Goal: Entertainment & Leisure: Browse casually

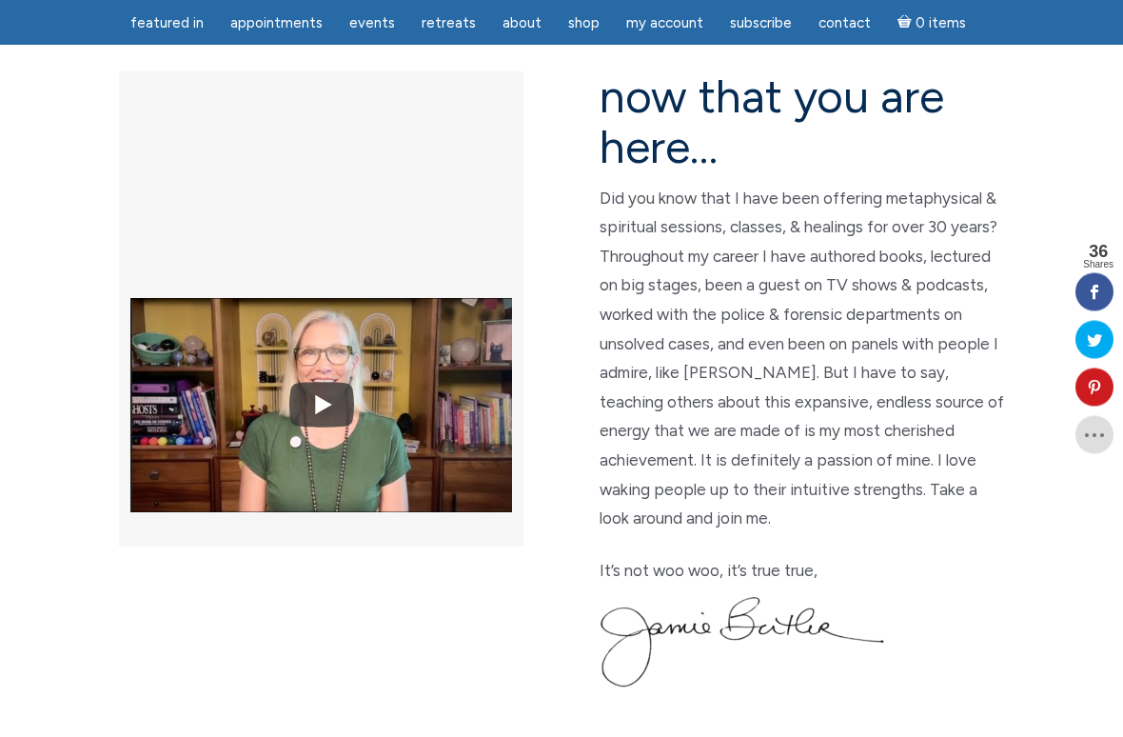
scroll to position [543, 0]
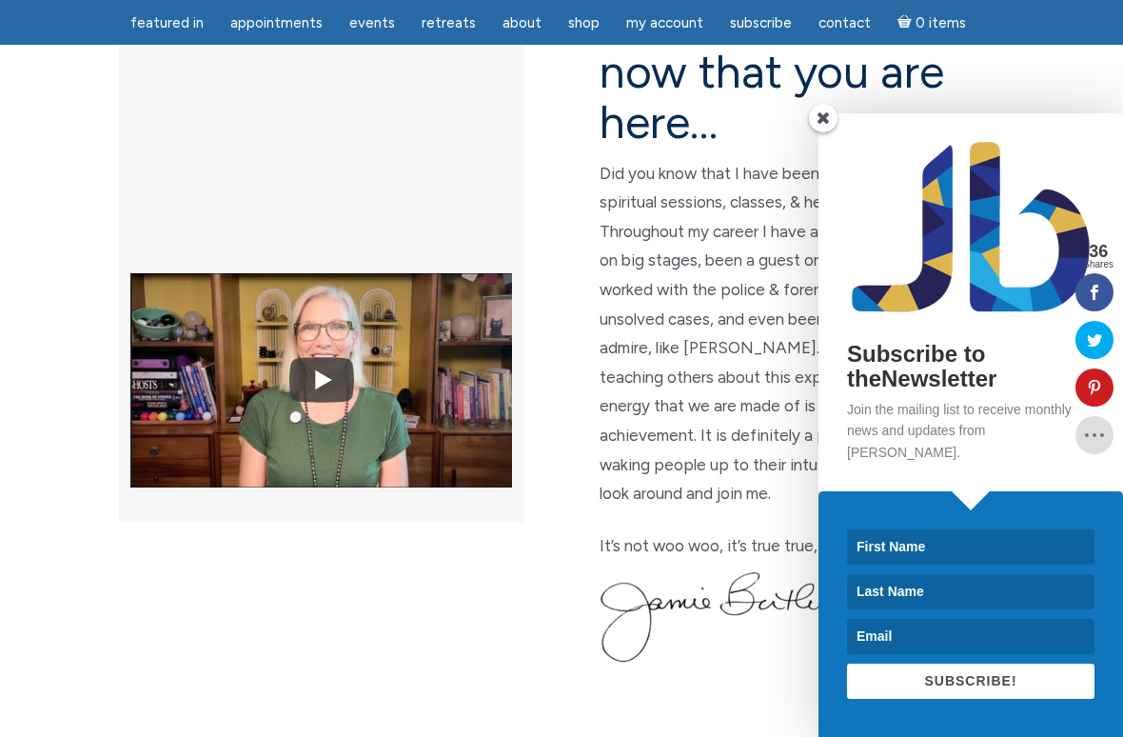
click at [815, 132] on span at bounding box center [823, 118] width 29 height 29
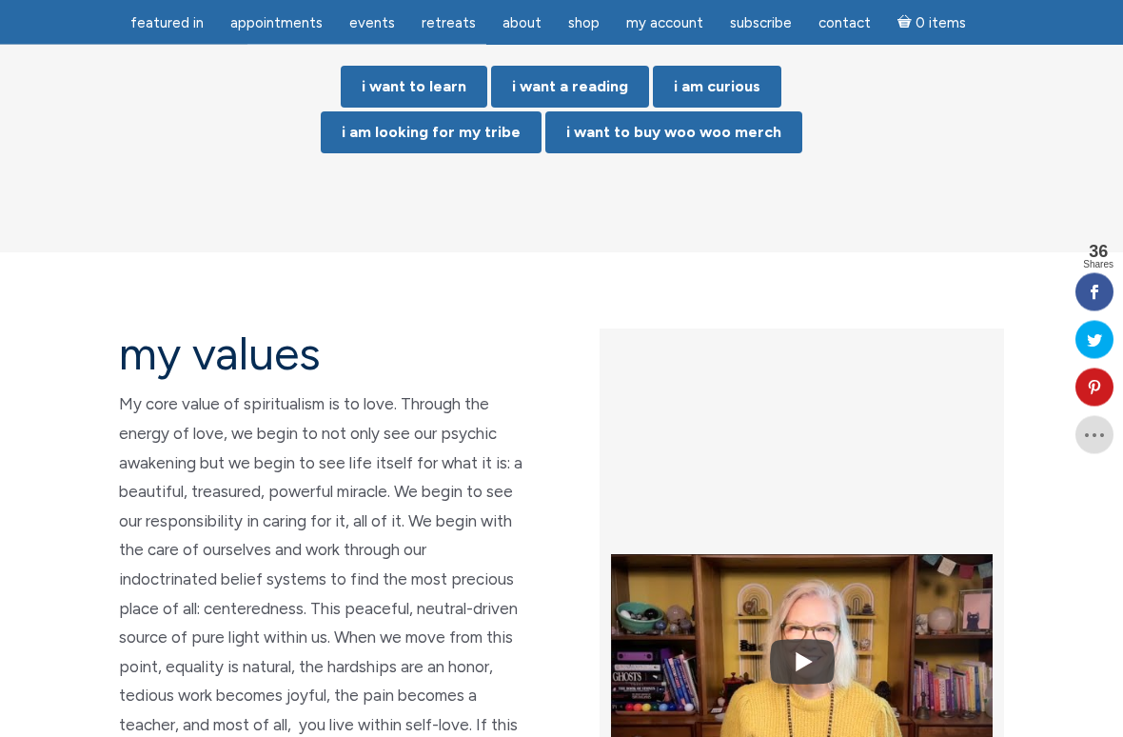
scroll to position [4154, 0]
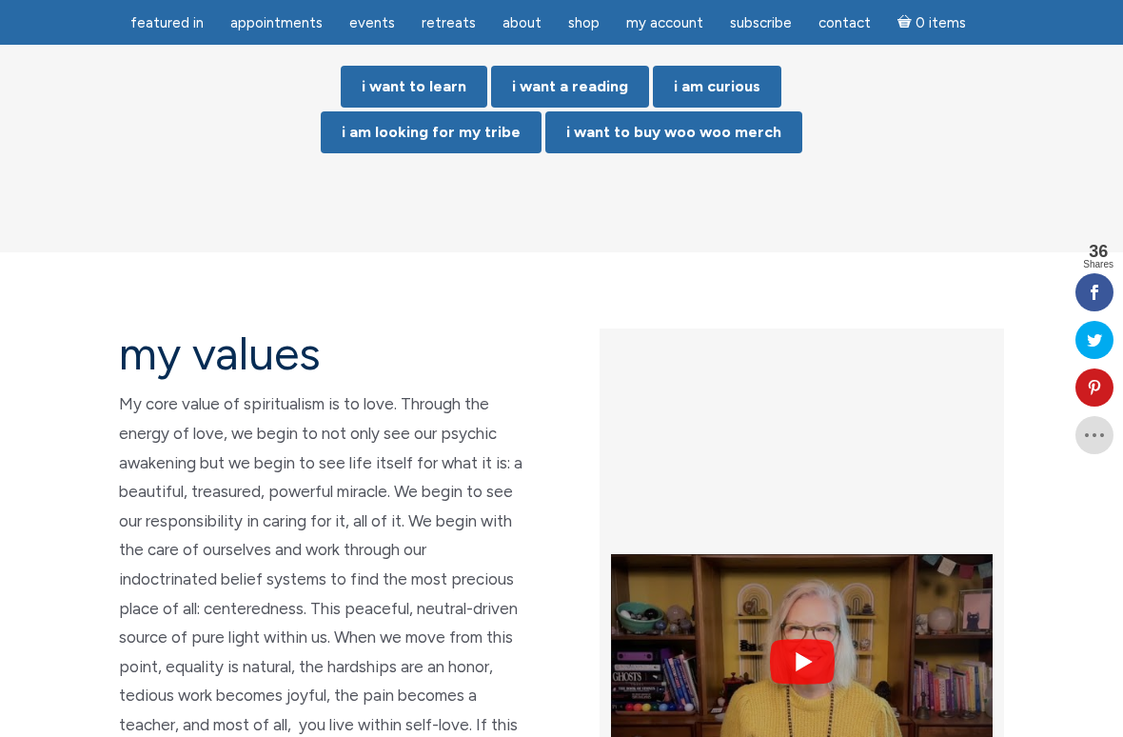
click at [797, 518] on img at bounding box center [802, 661] width 382 height 286
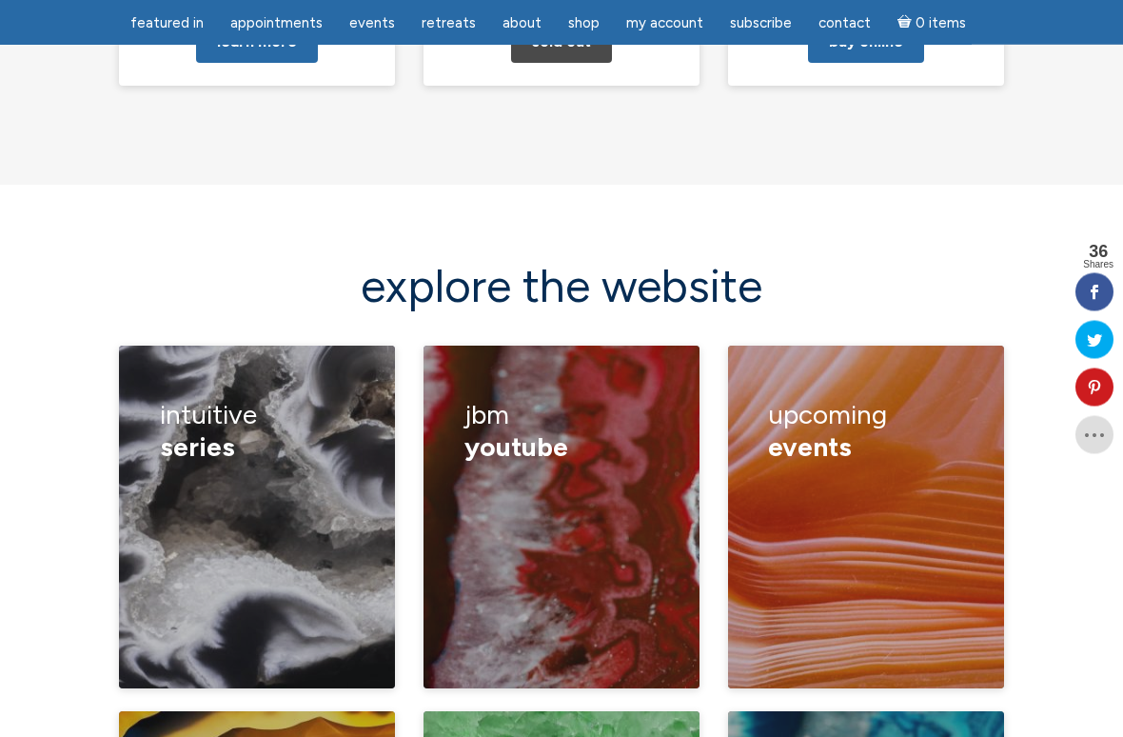
scroll to position [2498, 0]
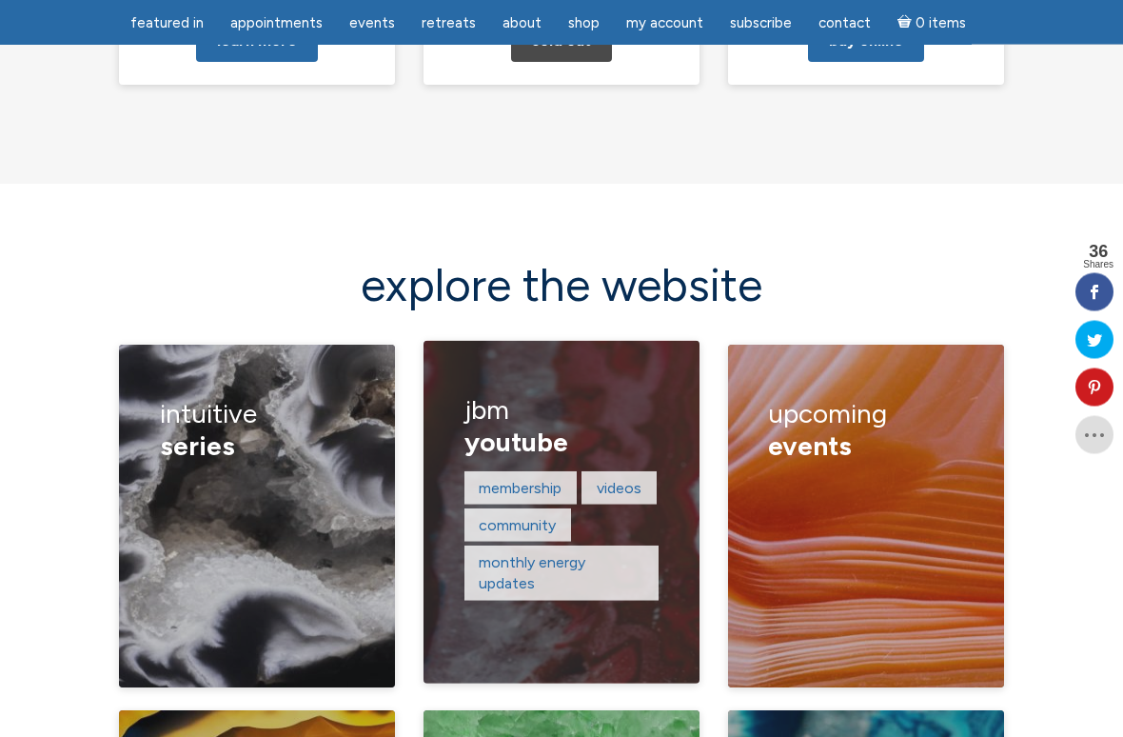
click at [599, 382] on h3 "JBM YouTube" at bounding box center [561, 427] width 195 height 90
click at [588, 528] on figcaption "JBM YouTube Membership Videos Community Monthly Energy Updates" at bounding box center [561, 512] width 276 height 343
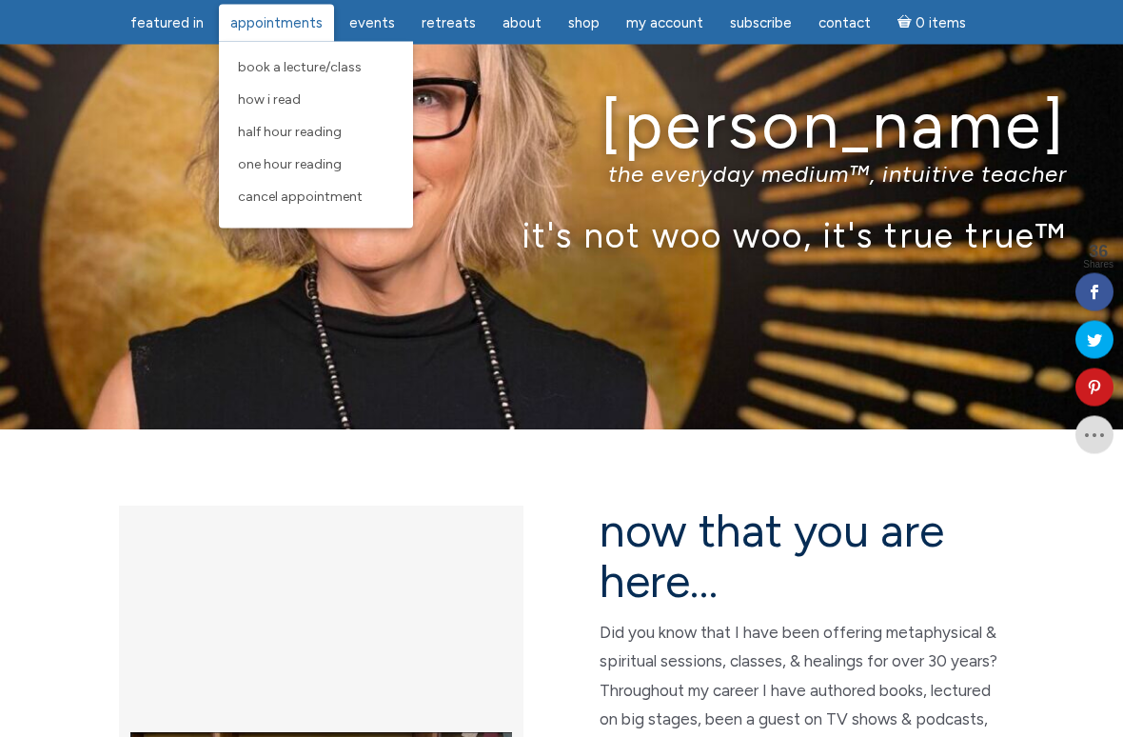
scroll to position [85, 0]
click at [307, 168] on span "One Hour Reading" at bounding box center [290, 164] width 104 height 16
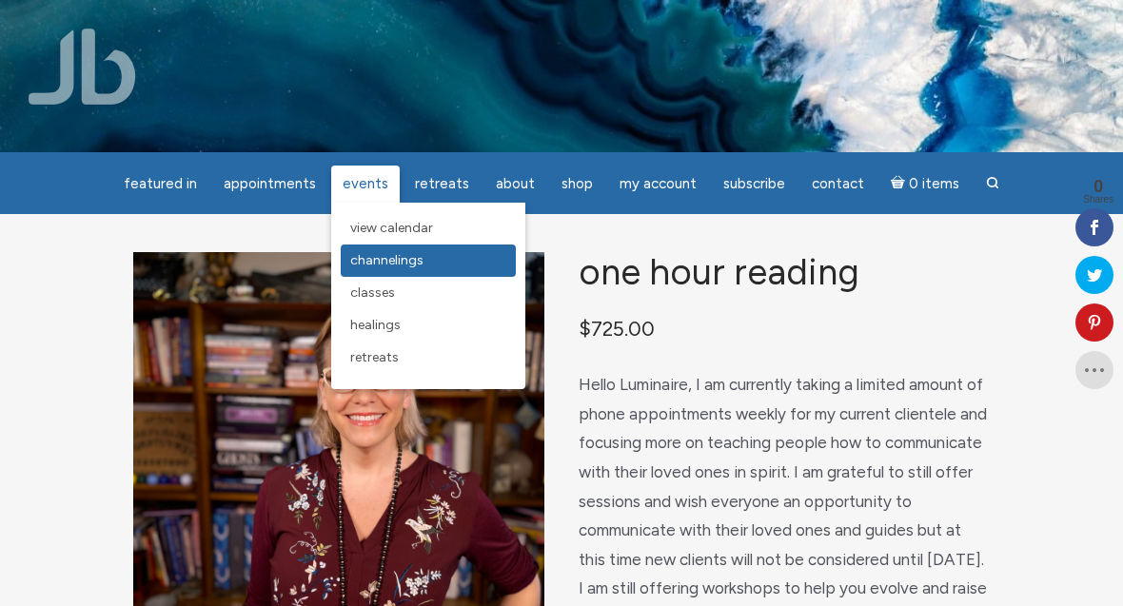
click at [419, 262] on span "Channelings" at bounding box center [386, 260] width 73 height 16
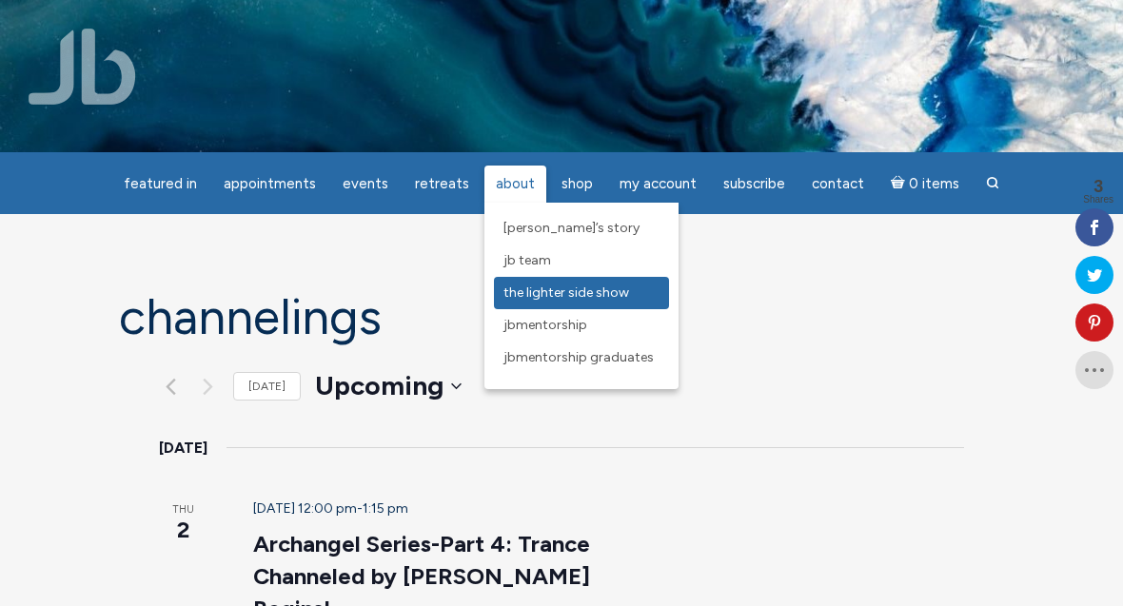
click at [546, 291] on span "The Lighter Side Show" at bounding box center [566, 293] width 126 height 16
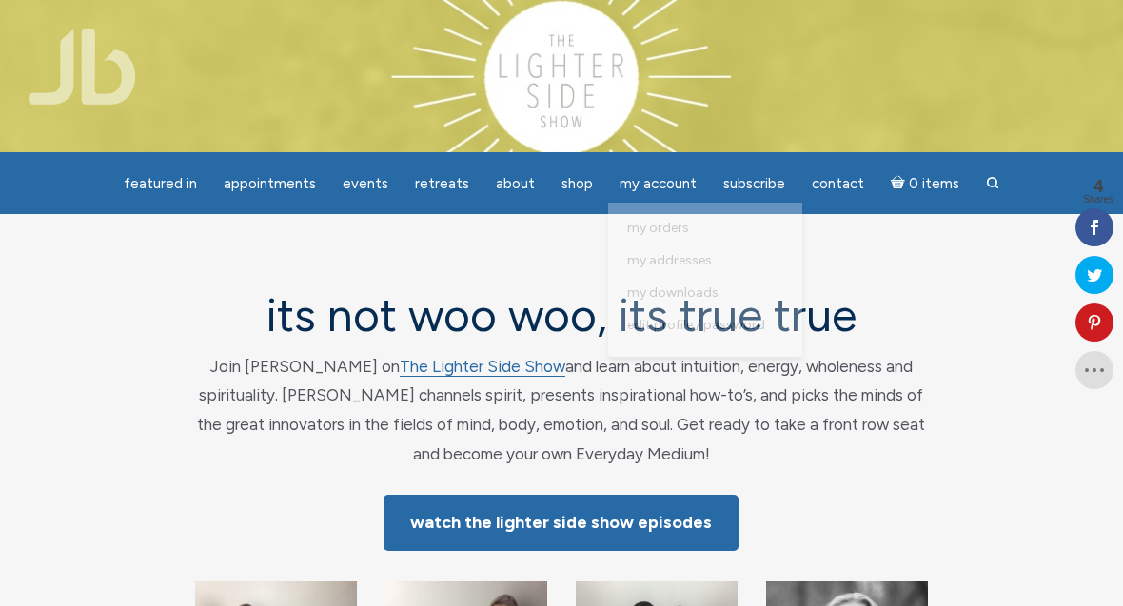
click at [942, 282] on section "its not woo woo, its true true Join Jamie Butler on The Lighter Side Show and l…" at bounding box center [561, 532] width 1123 height 636
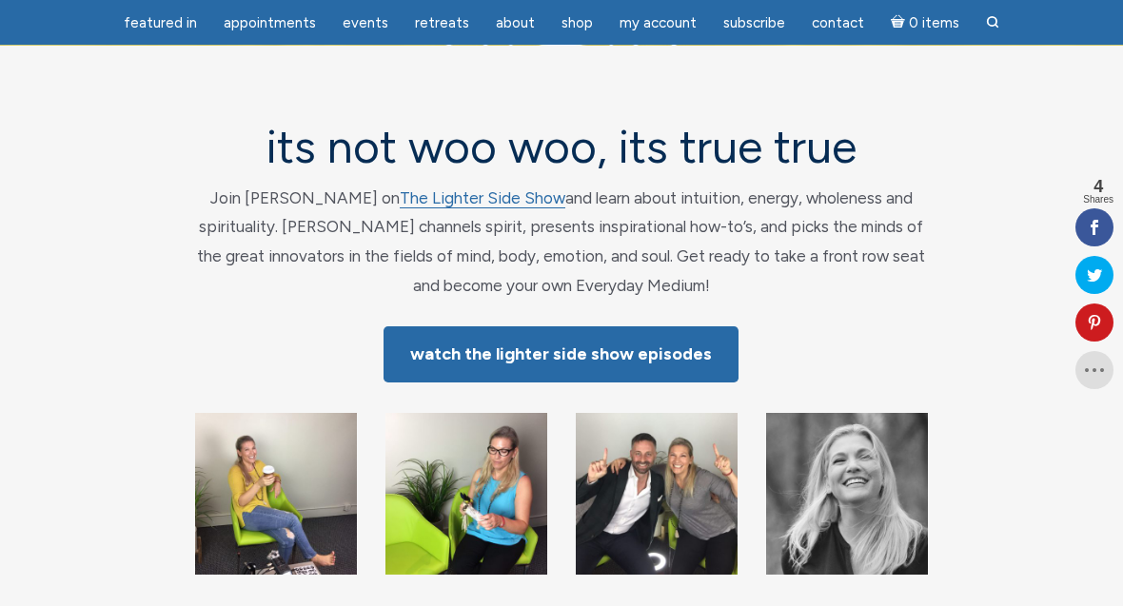
scroll to position [106, 0]
